Goal: Task Accomplishment & Management: Manage account settings

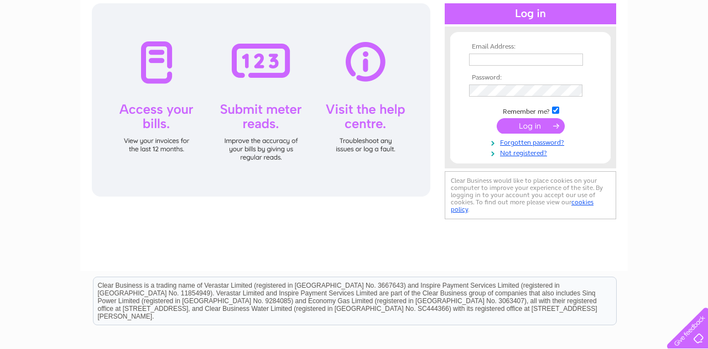
scroll to position [120, 0]
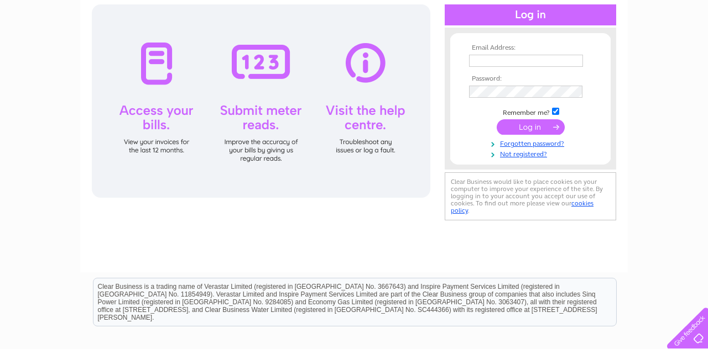
click at [548, 64] on input "text" at bounding box center [526, 61] width 114 height 12
type input "[EMAIL_ADDRESS][DOMAIN_NAME]"
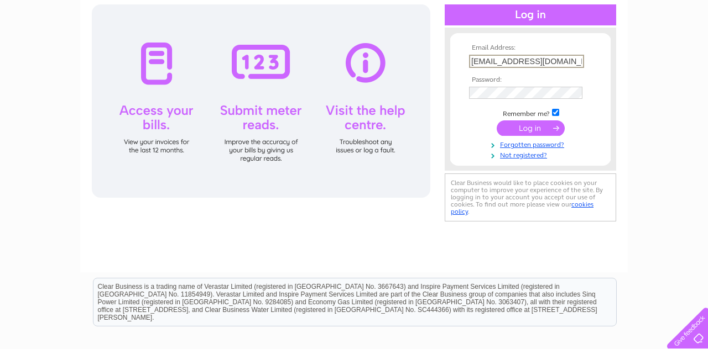
click at [532, 81] on th "Password:" at bounding box center [530, 80] width 128 height 8
click at [546, 134] on input "submit" at bounding box center [530, 128] width 68 height 15
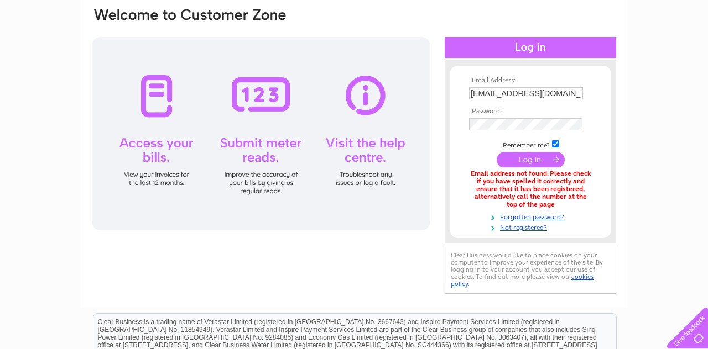
scroll to position [87, 0]
click at [579, 91] on input "[EMAIL_ADDRESS][DOMAIN_NAME]" at bounding box center [526, 93] width 114 height 12
type input "jayattheshop@"
type input "Sueandjay66@gmail.com"
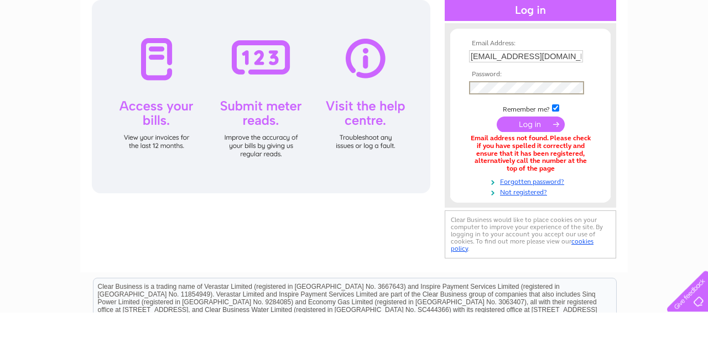
click at [557, 166] on input "submit" at bounding box center [530, 161] width 68 height 15
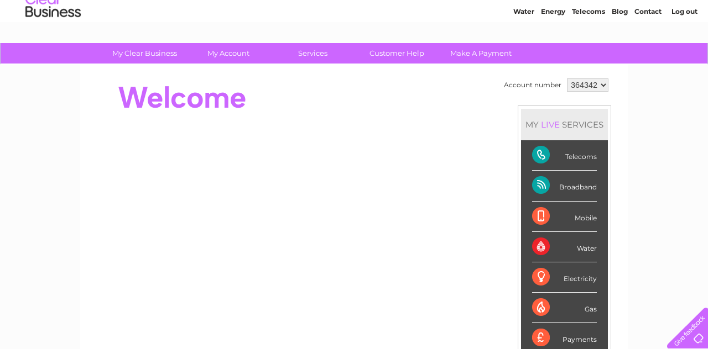
scroll to position [39, 0]
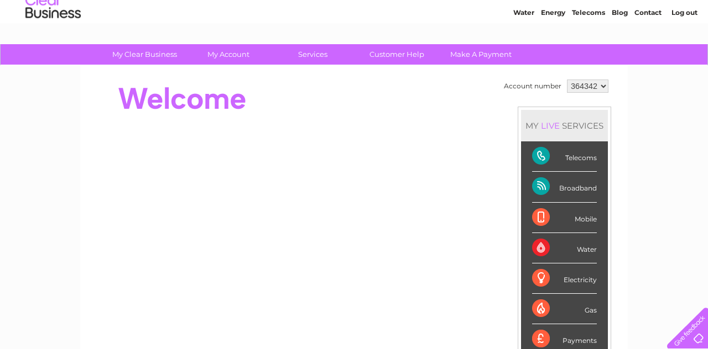
click at [575, 251] on div "Water" at bounding box center [564, 248] width 65 height 30
click at [580, 245] on div "Water" at bounding box center [564, 248] width 65 height 30
click at [226, 49] on link "My Account" at bounding box center [228, 54] width 91 height 20
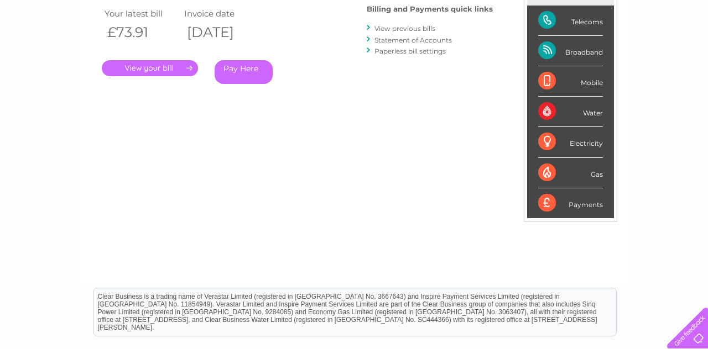
scroll to position [190, 0]
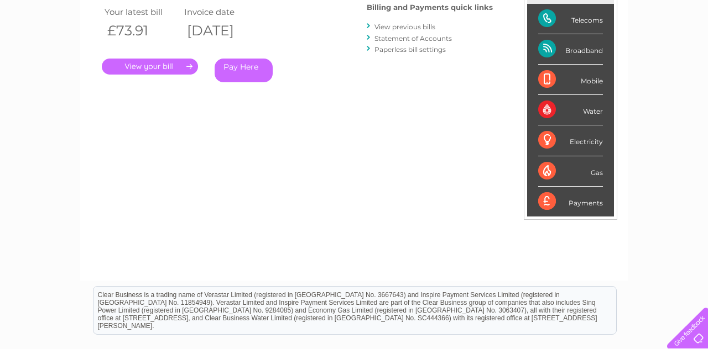
click at [450, 34] on link "Statement of Accounts" at bounding box center [412, 38] width 77 height 8
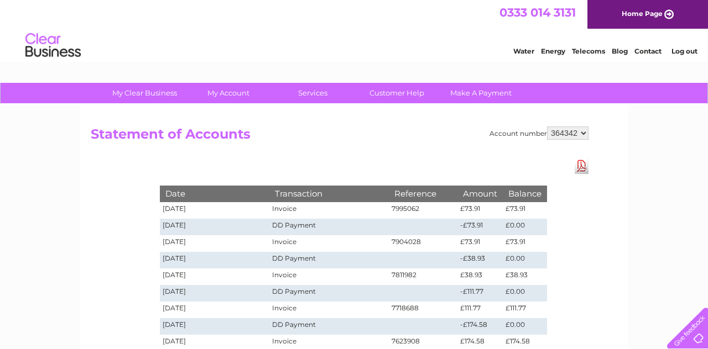
click at [316, 97] on link "Services" at bounding box center [312, 93] width 91 height 20
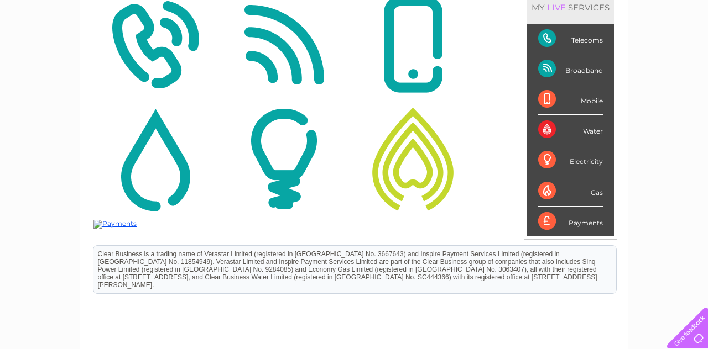
scroll to position [178, 0]
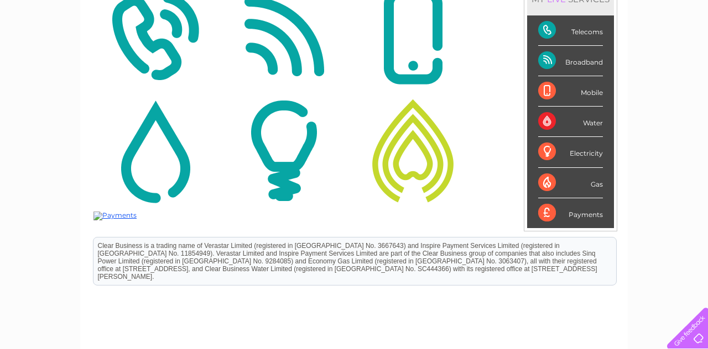
click at [594, 36] on div "Telecoms" at bounding box center [570, 30] width 65 height 30
click at [584, 33] on div "Telecoms" at bounding box center [570, 30] width 65 height 30
click at [589, 25] on div "Telecoms" at bounding box center [570, 30] width 65 height 30
click at [589, 26] on div "Telecoms" at bounding box center [570, 30] width 65 height 30
click at [591, 29] on div "Telecoms" at bounding box center [570, 30] width 65 height 30
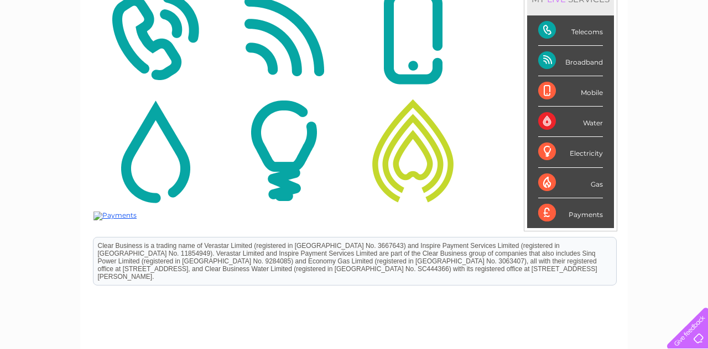
click at [164, 67] on img at bounding box center [154, 36] width 123 height 107
click at [160, 46] on img at bounding box center [154, 36] width 123 height 107
click at [150, 52] on img at bounding box center [154, 36] width 123 height 107
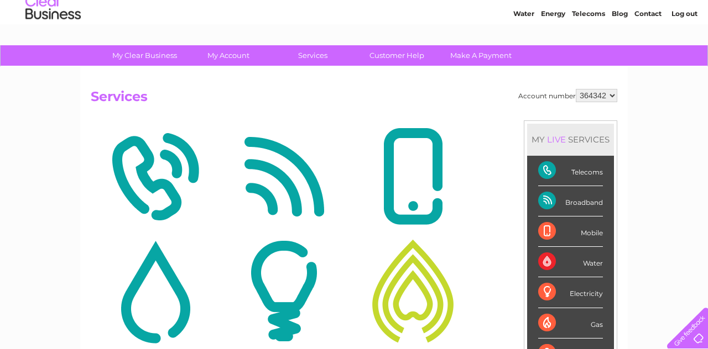
scroll to position [33, 0]
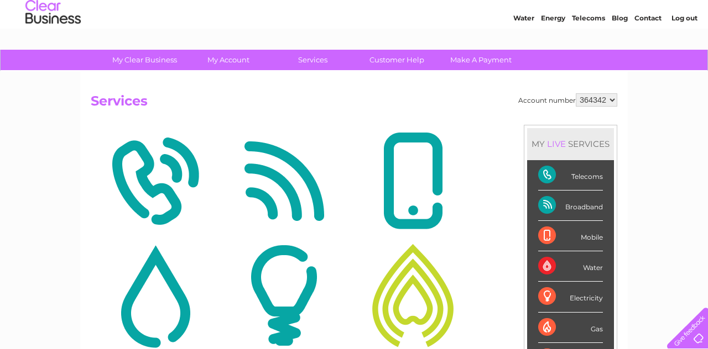
click at [140, 177] on img at bounding box center [154, 181] width 123 height 107
click at [143, 180] on img at bounding box center [154, 181] width 123 height 107
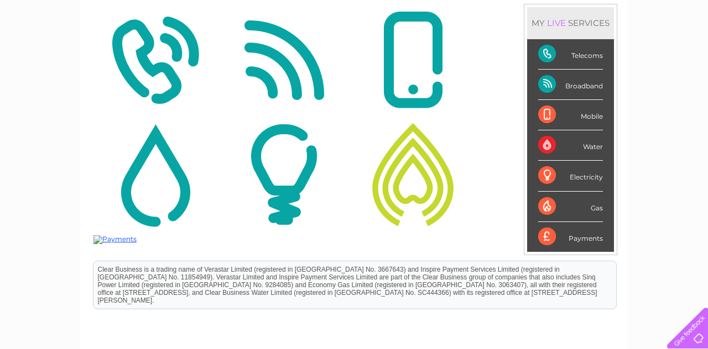
scroll to position [155, 0]
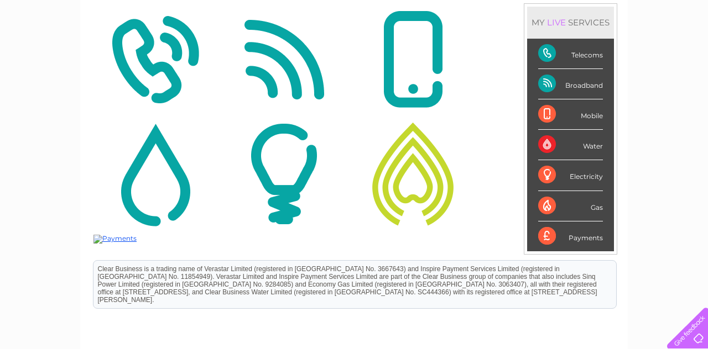
click at [426, 203] on img at bounding box center [412, 173] width 123 height 107
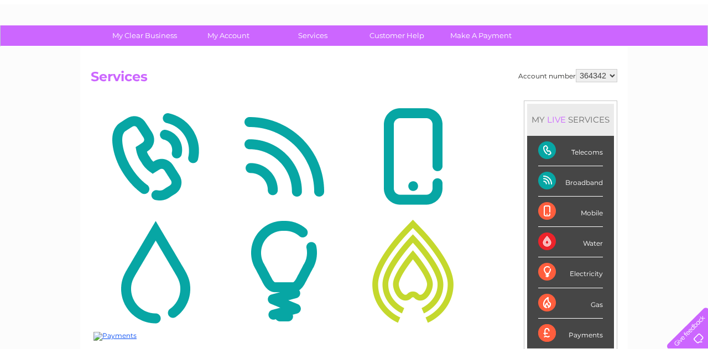
scroll to position [56, 0]
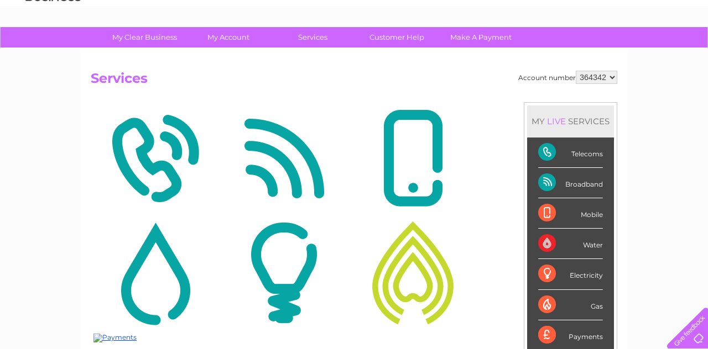
click at [0, 0] on ul "Login Details My Details My Preferences Link Account" at bounding box center [0, 0] width 0 height 0
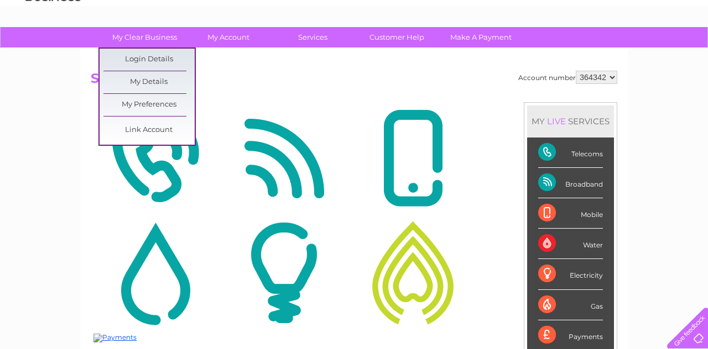
click at [165, 84] on link "My Details" at bounding box center [148, 82] width 91 height 22
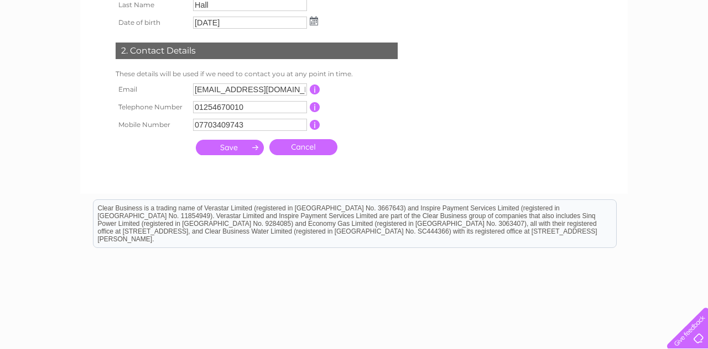
scroll to position [248, 0]
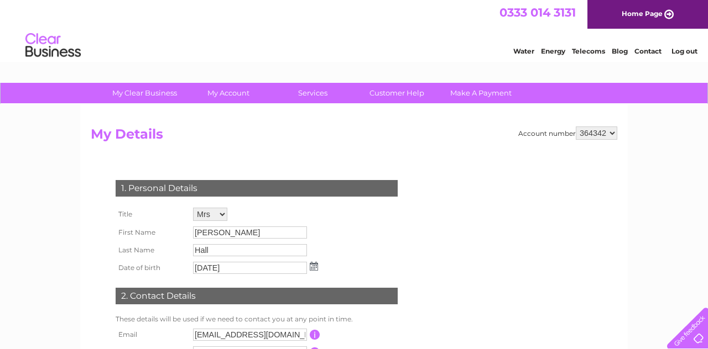
click at [318, 96] on link "Services" at bounding box center [312, 93] width 91 height 20
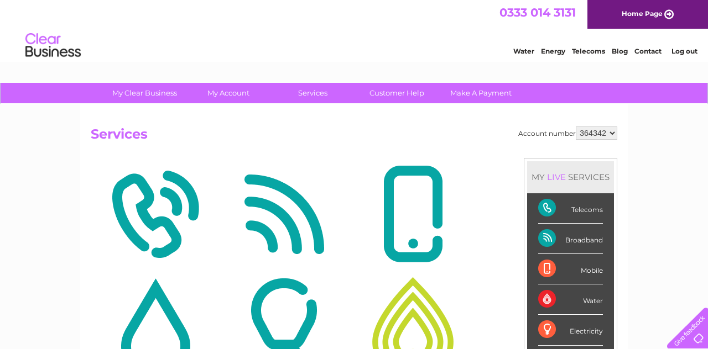
click at [605, 135] on select "364342" at bounding box center [595, 133] width 41 height 13
click at [486, 93] on link "Make A Payment" at bounding box center [480, 93] width 91 height 20
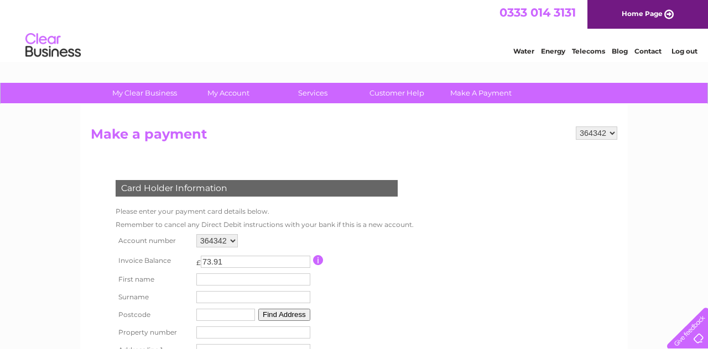
click at [229, 93] on link "My Account" at bounding box center [228, 93] width 91 height 20
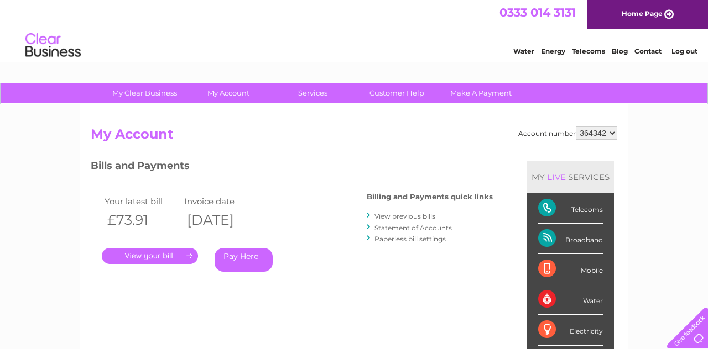
click at [418, 213] on link "View previous bills" at bounding box center [404, 216] width 61 height 8
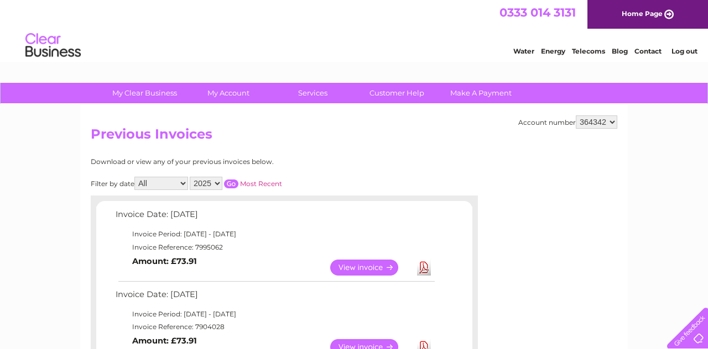
click at [376, 265] on link "View" at bounding box center [370, 268] width 81 height 16
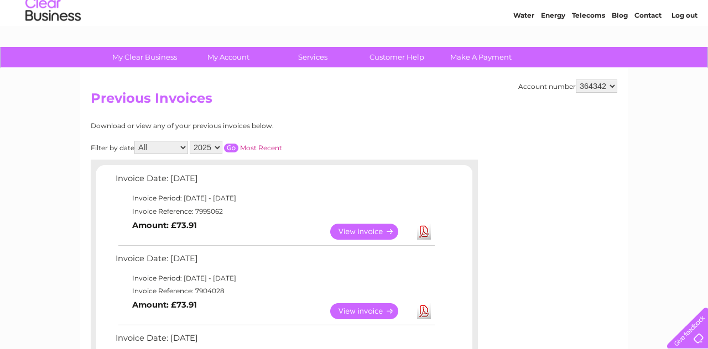
scroll to position [40, 0]
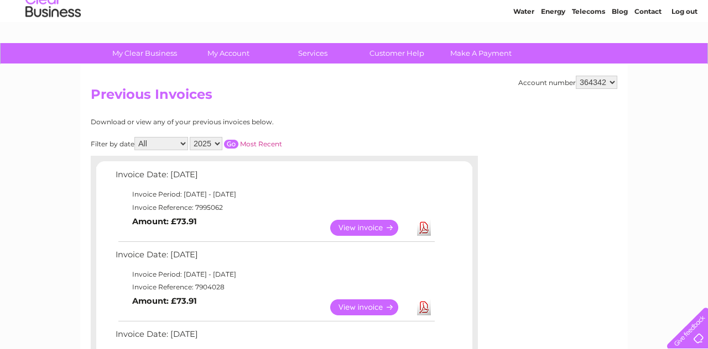
click at [363, 303] on link "View" at bounding box center [370, 308] width 81 height 16
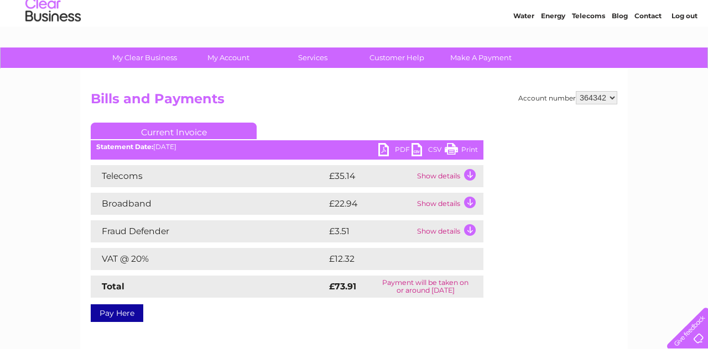
scroll to position [35, 0]
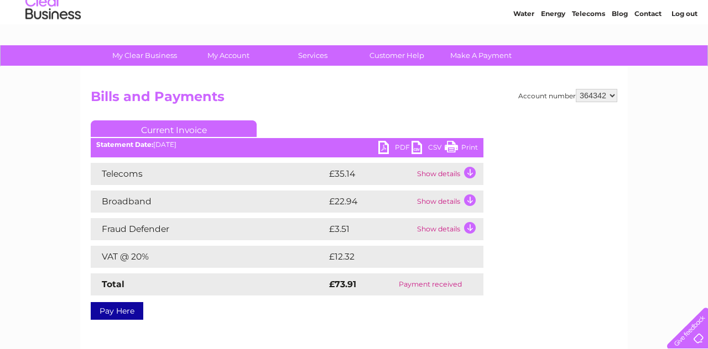
scroll to position [39, 0]
